Goal: Find specific page/section: Find specific page/section

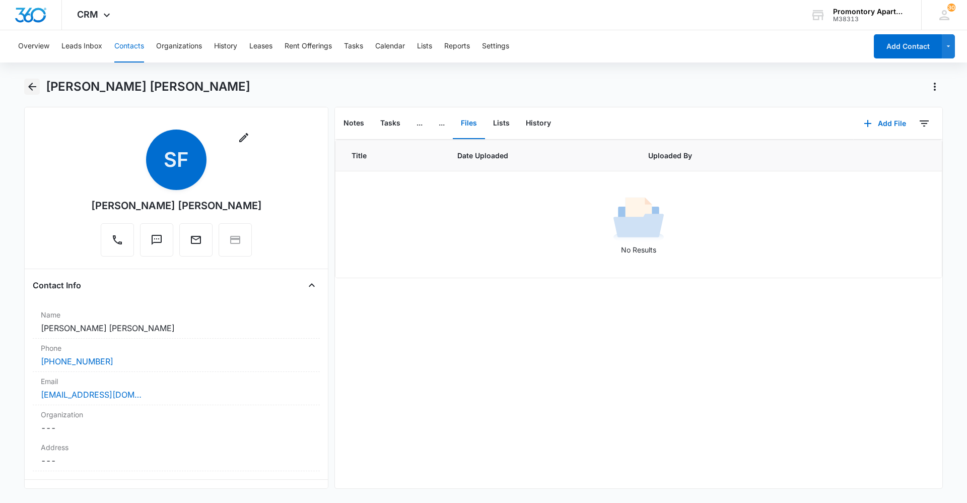
click at [27, 86] on icon "Back" at bounding box center [32, 87] width 12 height 12
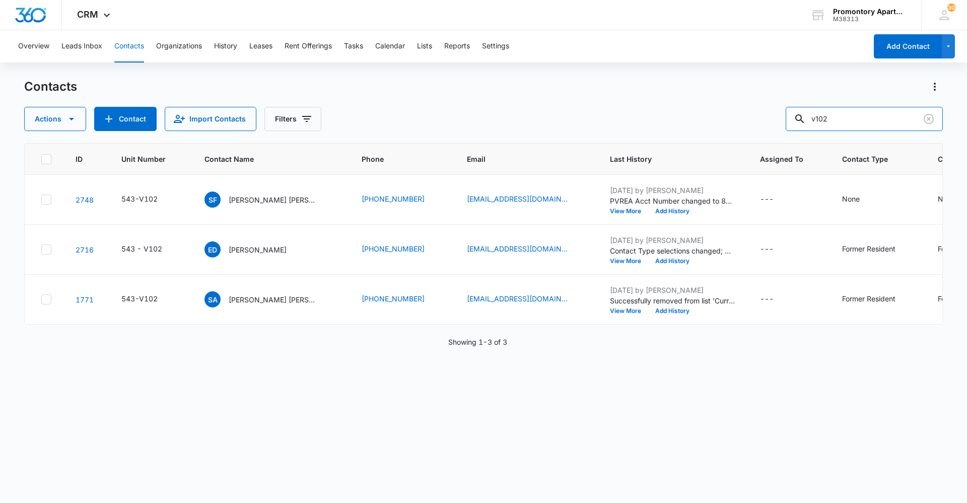
drag, startPoint x: 842, startPoint y: 123, endPoint x: 779, endPoint y: 115, distance: 63.0
click at [786, 117] on div "Actions Contact Import Contacts Filters v102" at bounding box center [483, 119] width 919 height 24
type input "e105"
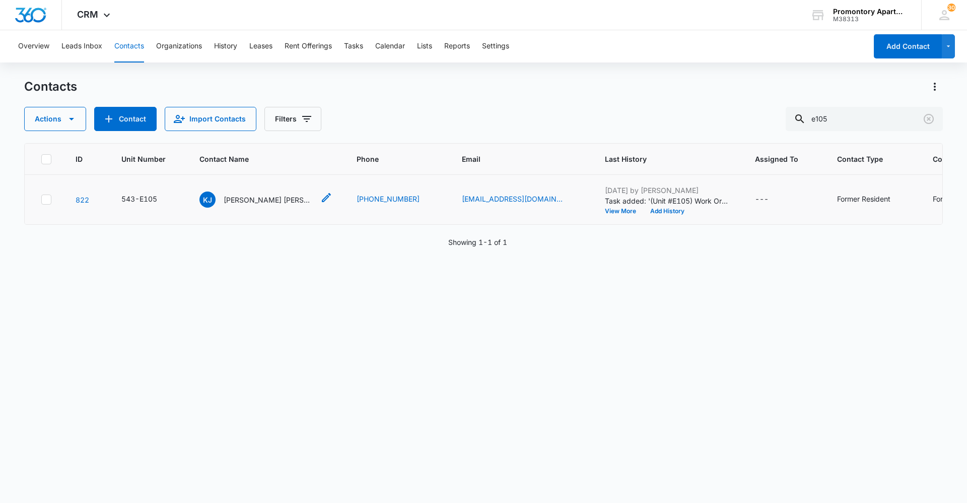
click at [251, 199] on p "[PERSON_NAME] [PERSON_NAME] Matchers" at bounding box center [269, 200] width 91 height 11
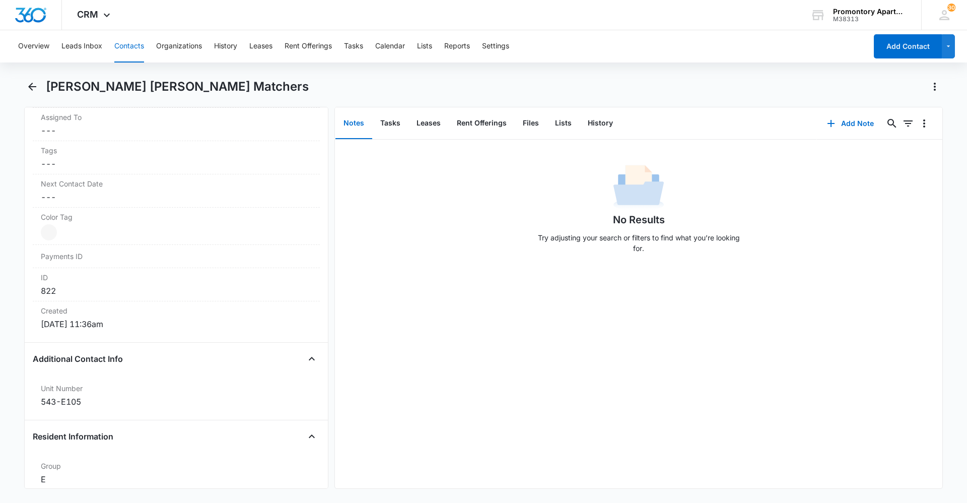
scroll to position [605, 0]
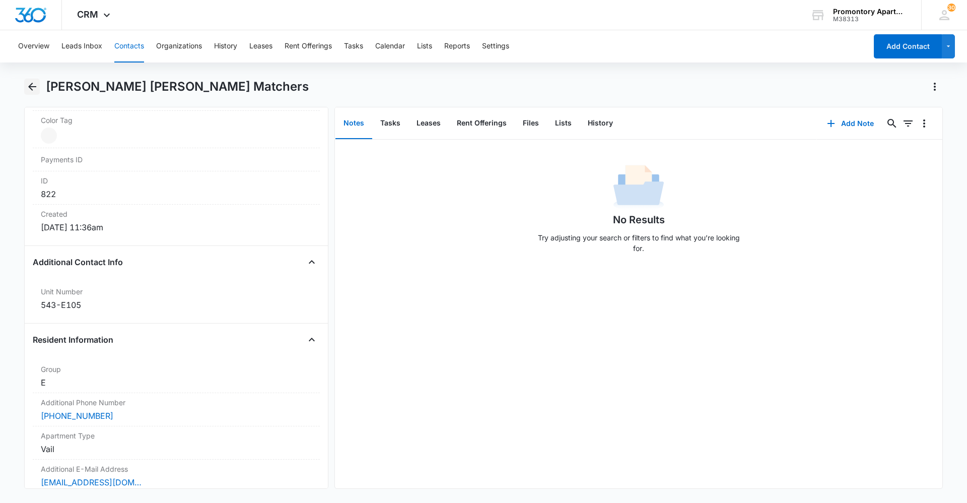
drag, startPoint x: 28, startPoint y: 83, endPoint x: 28, endPoint y: 89, distance: 6.6
click at [28, 85] on icon "Back" at bounding box center [32, 87] width 12 height 12
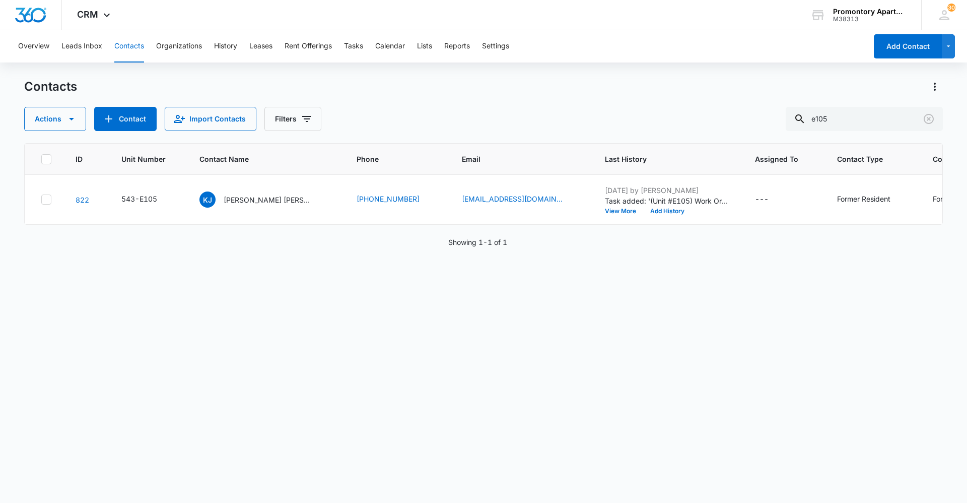
click at [348, 289] on div "ID Unit Number Contact Name Phone Email Last History Assigned To Contact Type C…" at bounding box center [483, 316] width 919 height 347
click at [253, 201] on p "[PERSON_NAME] [PERSON_NAME] Matchers" at bounding box center [269, 200] width 91 height 11
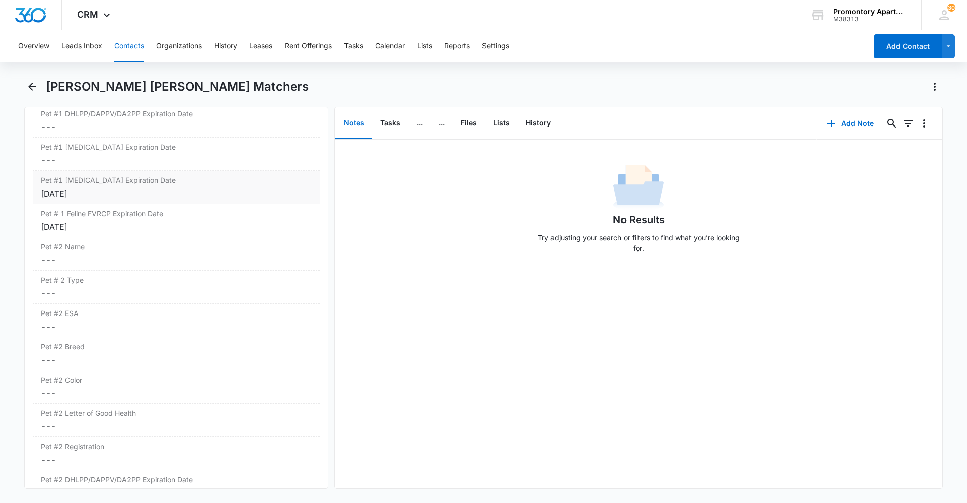
scroll to position [1663, 0]
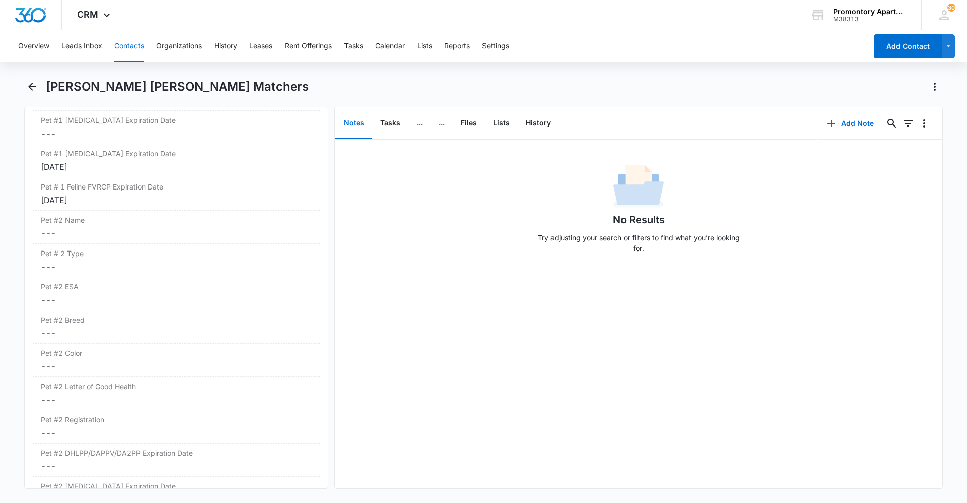
click at [3, 226] on main "[PERSON_NAME] [PERSON_NAME] Matchers Remove [PERSON_NAME] [PERSON_NAME] [PERSON…" at bounding box center [483, 290] width 967 height 422
